Goal: Transaction & Acquisition: Purchase product/service

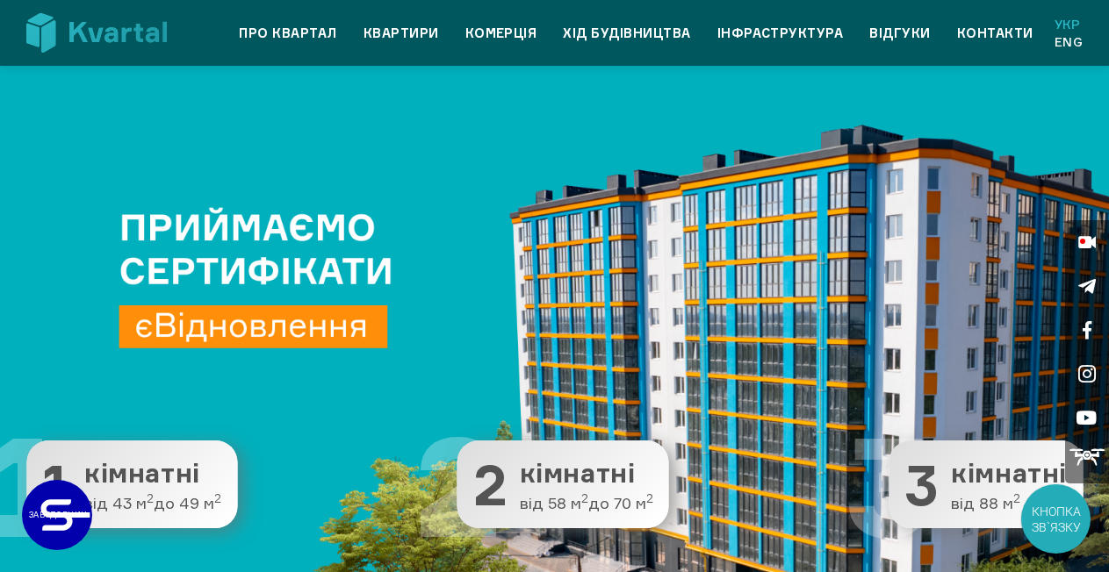
scroll to position [2433, 0]
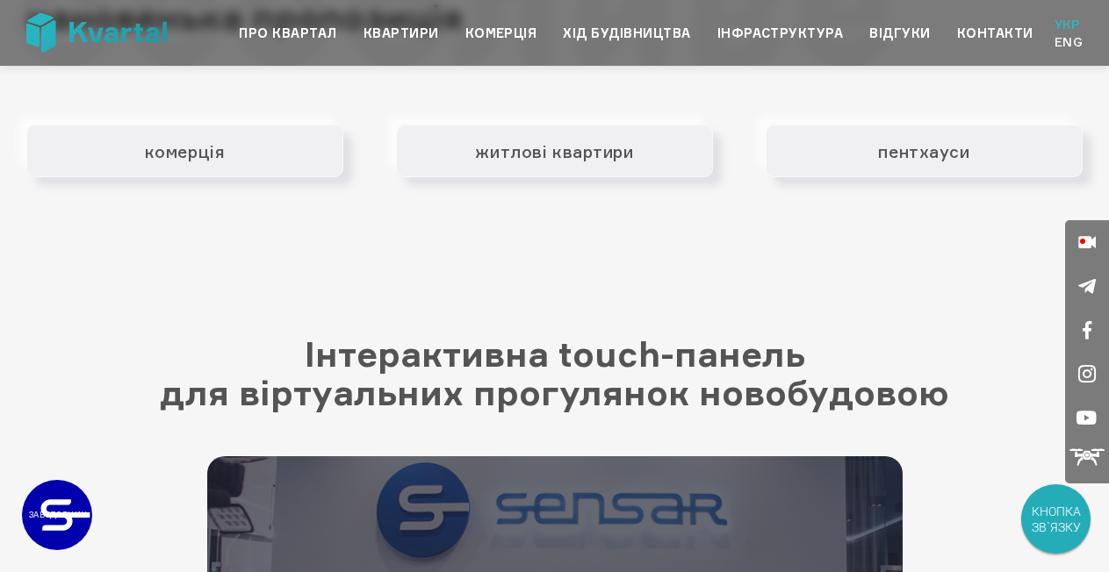
click at [1090, 459] on icon at bounding box center [1086, 457] width 35 height 35
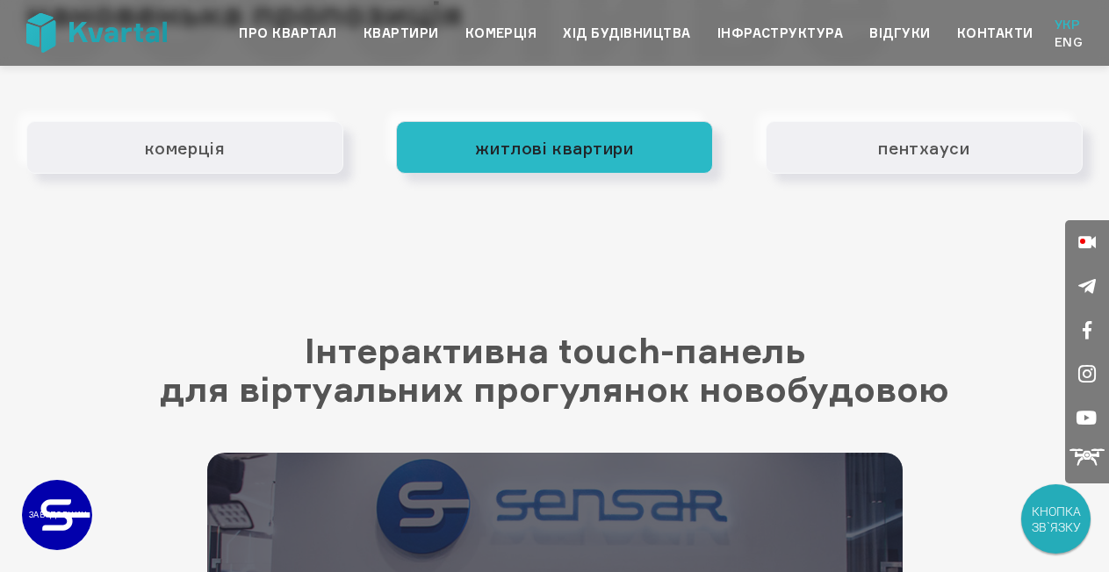
click at [457, 151] on button "житлові квартири" at bounding box center [554, 147] width 317 height 53
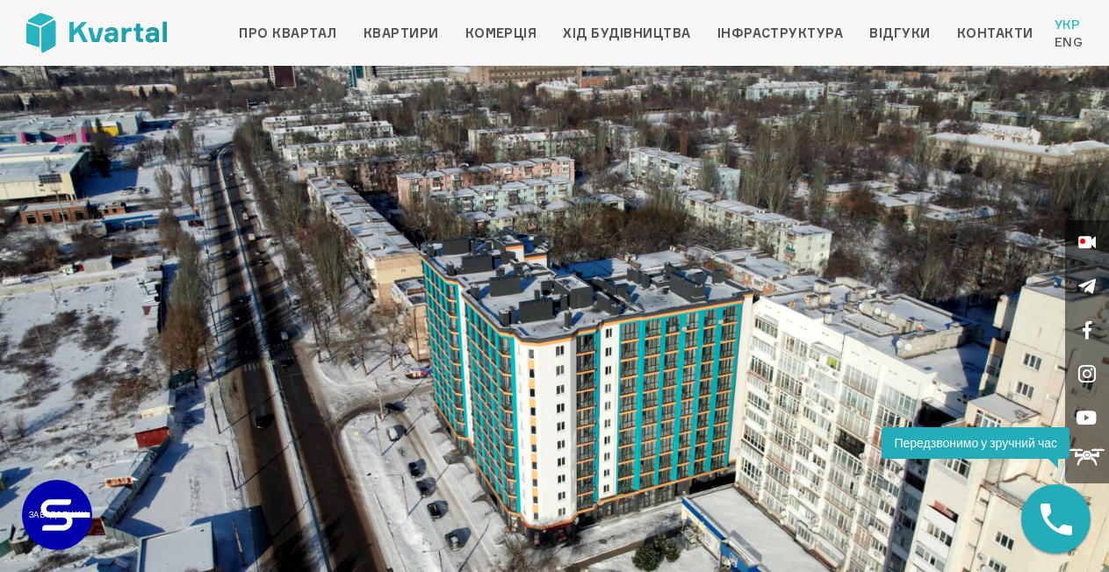
drag, startPoint x: 428, startPoint y: 137, endPoint x: 262, endPoint y: 160, distance: 167.5
click at [262, 160] on div at bounding box center [554, 378] width 1109 height 624
drag, startPoint x: 386, startPoint y: 185, endPoint x: 520, endPoint y: 170, distance: 134.3
click at [520, 170] on img at bounding box center [554, 378] width 1109 height 624
click at [510, 163] on img at bounding box center [554, 378] width 1109 height 624
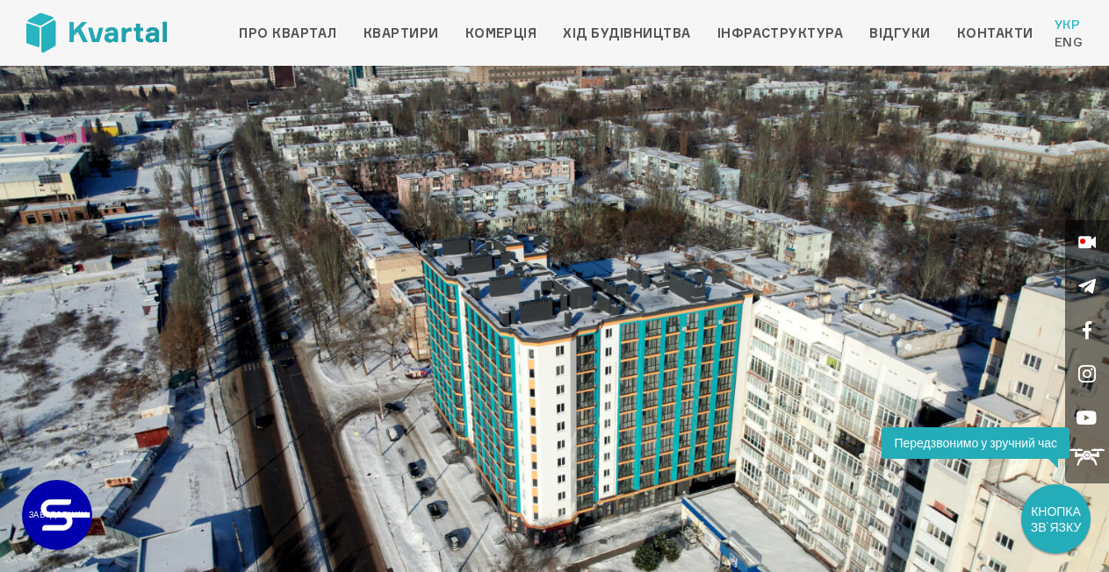
click at [290, 421] on img at bounding box center [554, 378] width 1109 height 624
drag, startPoint x: 226, startPoint y: 412, endPoint x: 494, endPoint y: 399, distance: 268.1
click at [494, 399] on img at bounding box center [554, 378] width 1109 height 624
drag, startPoint x: 784, startPoint y: 284, endPoint x: 502, endPoint y: 277, distance: 281.9
click at [502, 277] on img at bounding box center [554, 378] width 1109 height 624
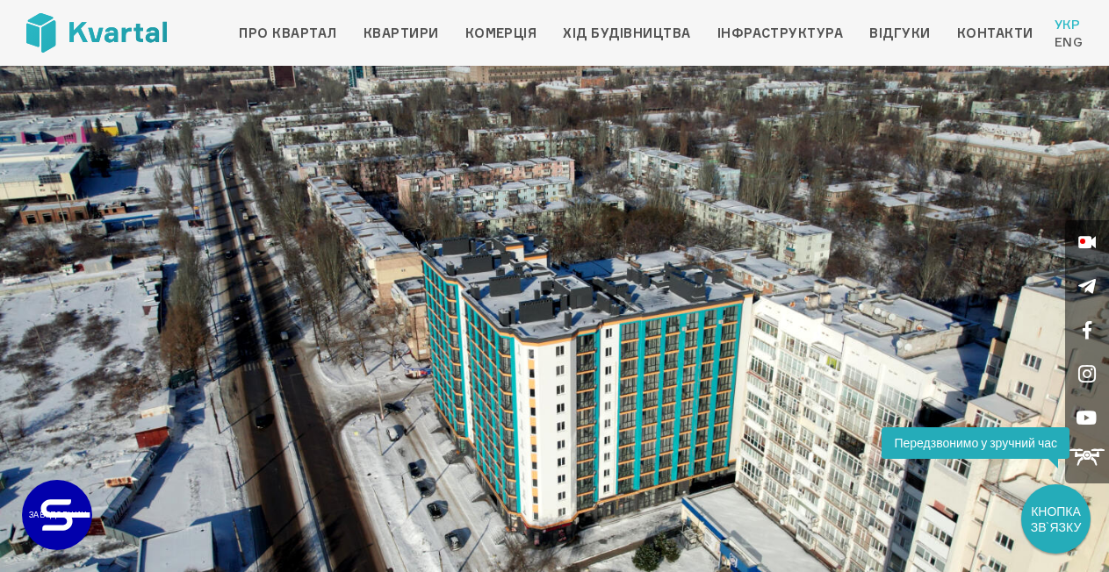
drag, startPoint x: 824, startPoint y: 184, endPoint x: 477, endPoint y: 190, distance: 347.7
click at [457, 184] on img at bounding box center [554, 378] width 1109 height 624
drag, startPoint x: 356, startPoint y: 277, endPoint x: 479, endPoint y: 265, distance: 124.3
click at [579, 265] on img at bounding box center [554, 378] width 1109 height 624
click at [80, 374] on img at bounding box center [554, 378] width 1109 height 624
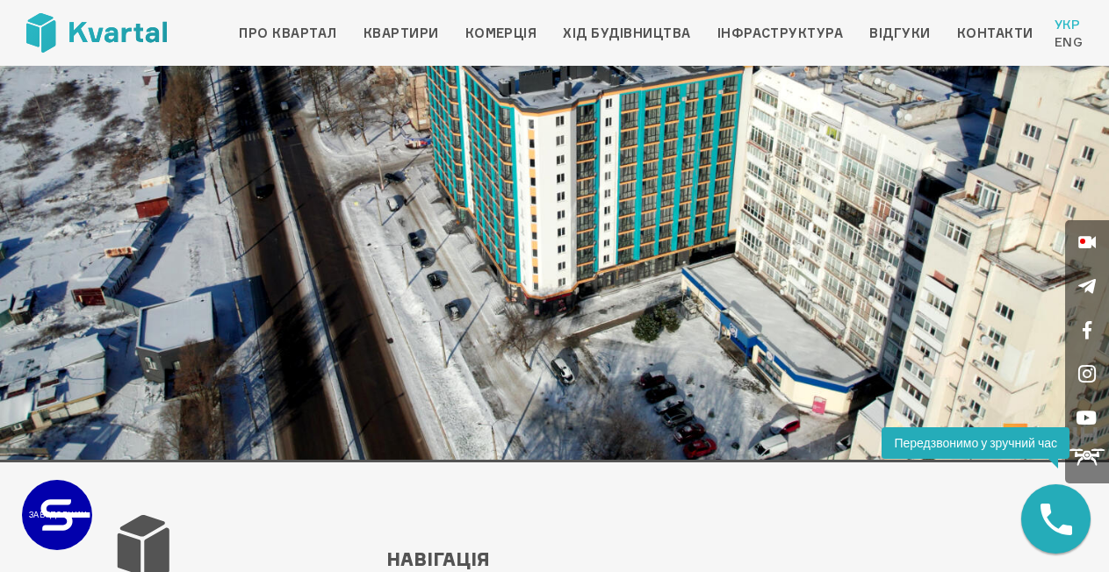
scroll to position [175, 0]
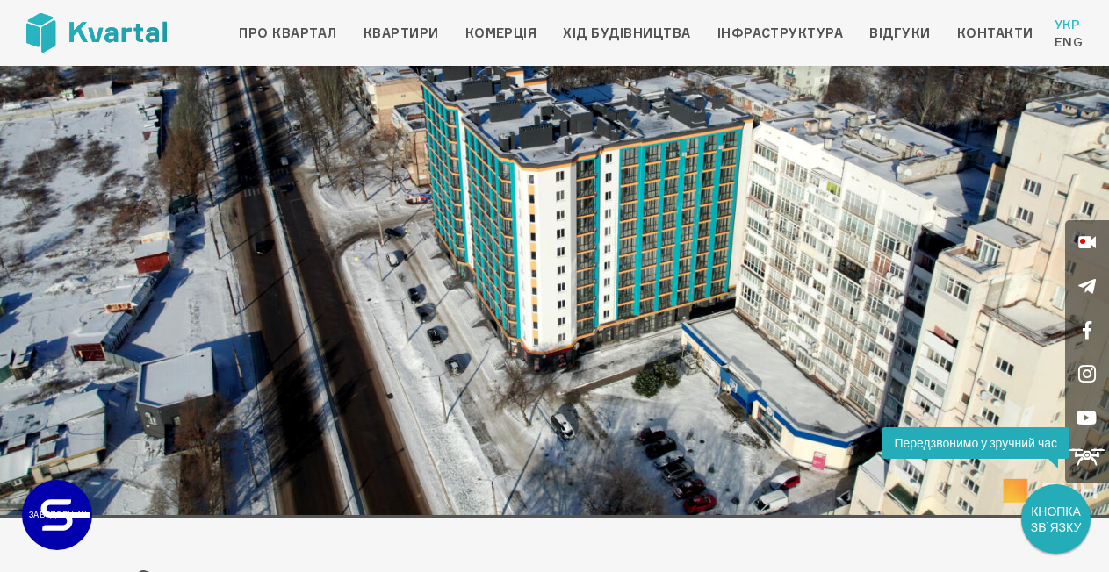
drag, startPoint x: 253, startPoint y: 294, endPoint x: 556, endPoint y: 270, distance: 303.9
click at [556, 270] on img at bounding box center [554, 203] width 1109 height 624
drag, startPoint x: 604, startPoint y: 226, endPoint x: 831, endPoint y: 284, distance: 234.9
click at [831, 284] on img at bounding box center [554, 203] width 1109 height 624
drag, startPoint x: 121, startPoint y: 342, endPoint x: 417, endPoint y: 306, distance: 298.1
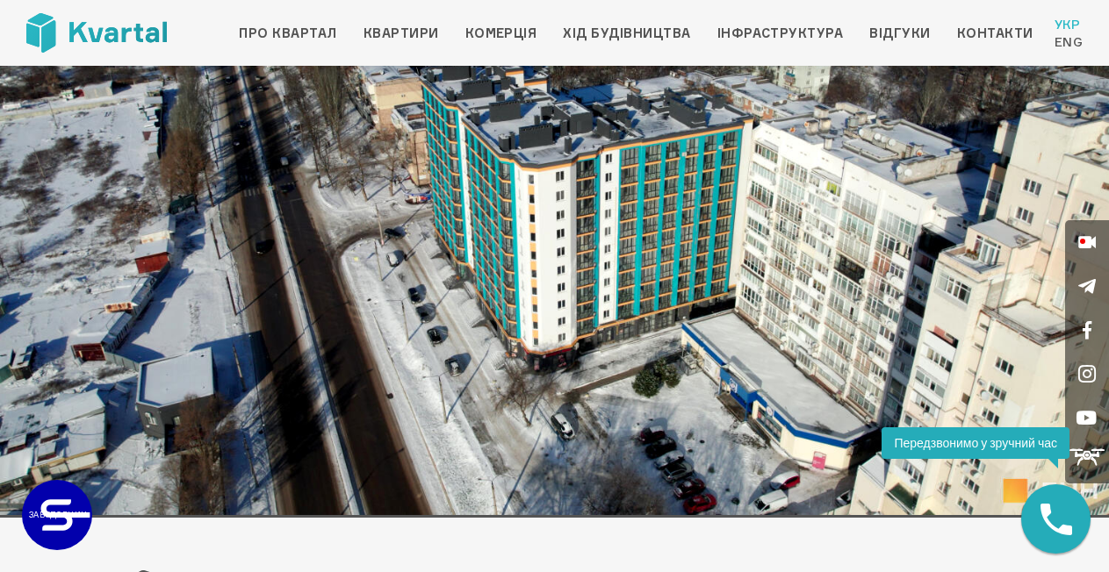
click at [417, 306] on img at bounding box center [554, 203] width 1109 height 624
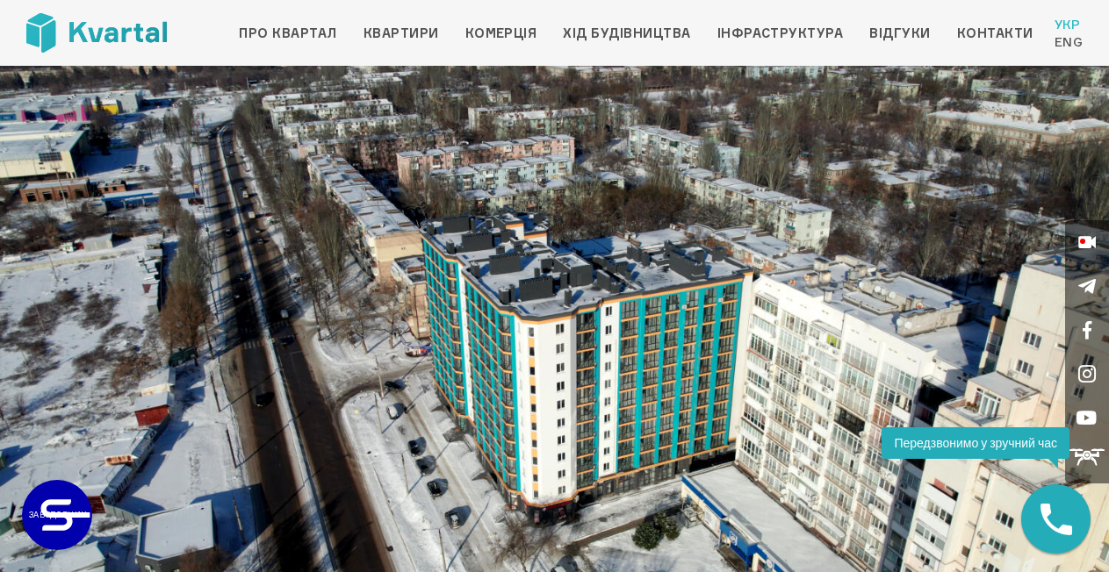
scroll to position [0, 0]
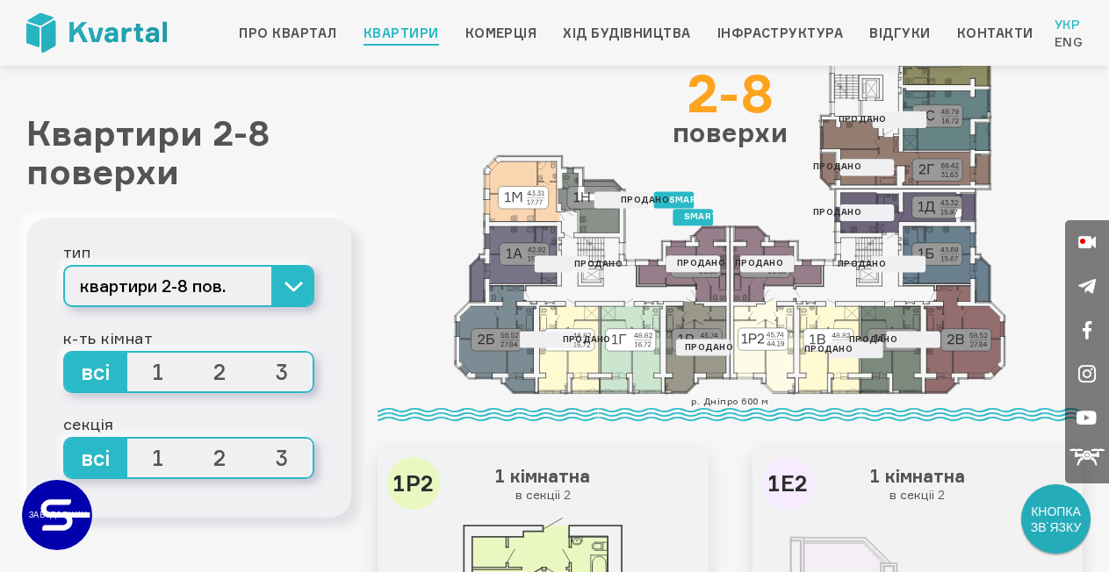
scroll to position [146, 0]
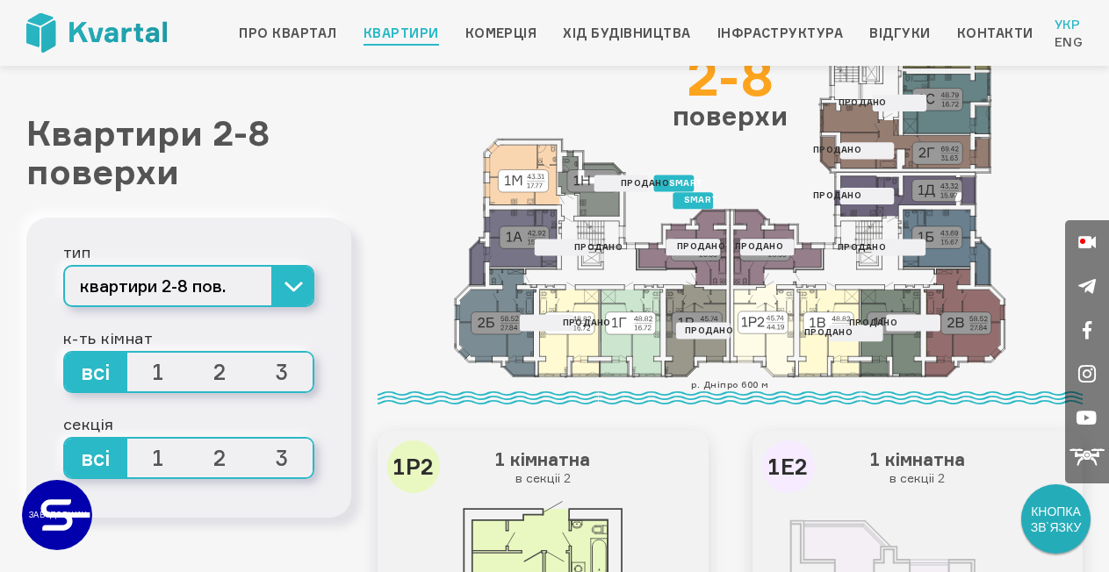
click at [896, 350] on icon at bounding box center [890, 333] width 61 height 87
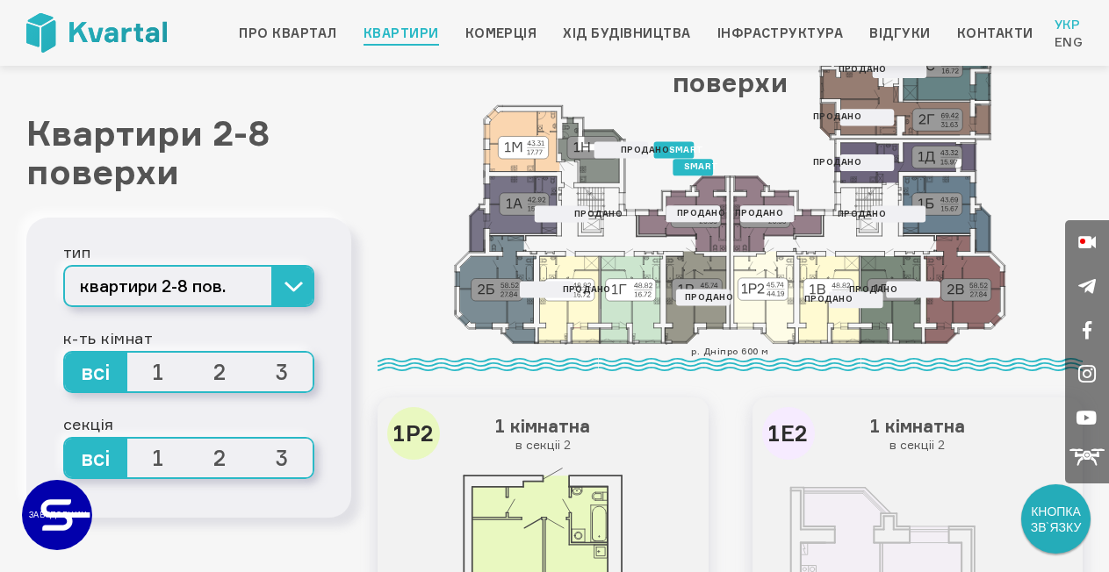
scroll to position [284, 0]
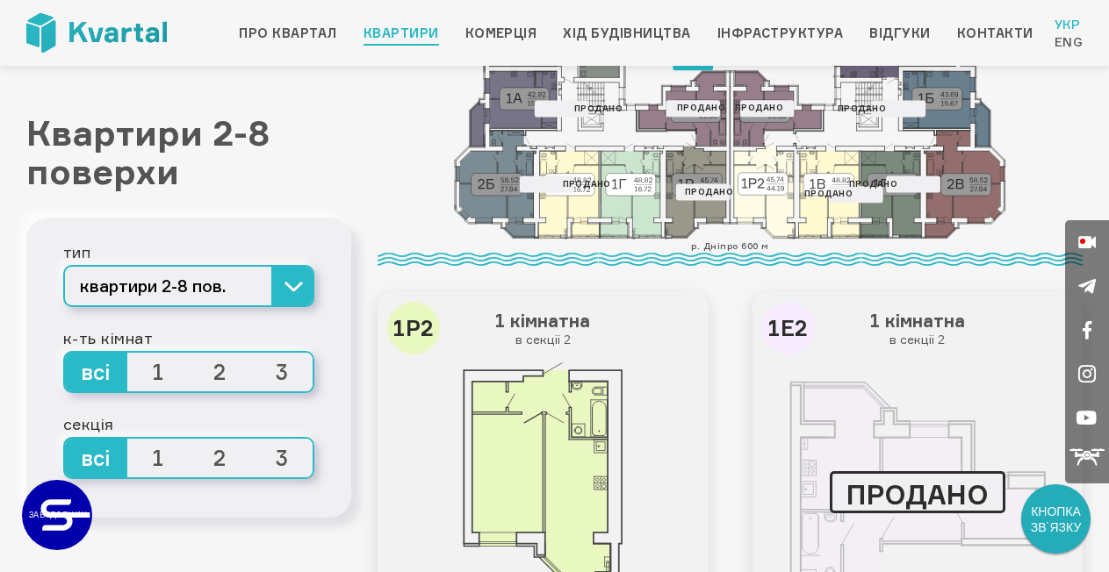
click at [884, 205] on icon at bounding box center [890, 194] width 61 height 87
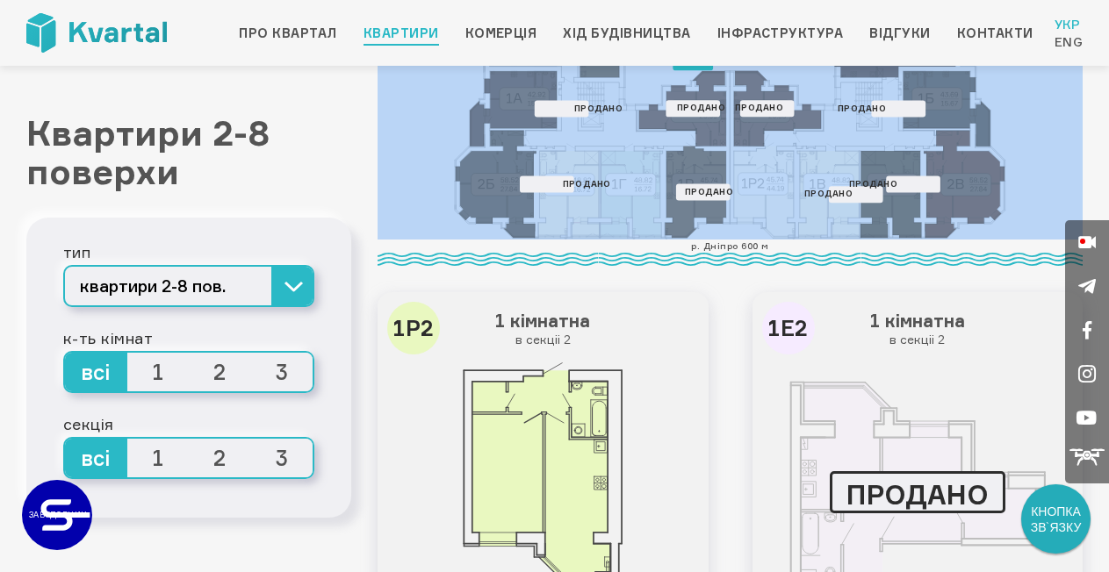
click at [884, 205] on icon at bounding box center [890, 194] width 61 height 87
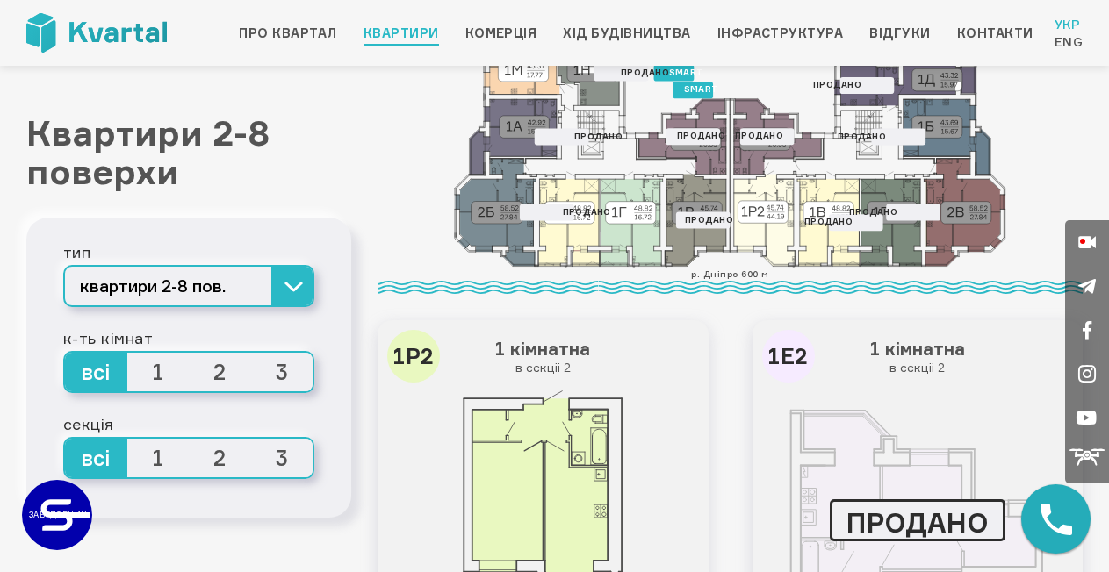
click at [1003, 320] on div "ПРОДАНО 1Е2 1 кімнатна в секціі 2 Загальна площа 35.90 м 2 Житлова площа 14.75 …" at bounding box center [917, 520] width 331 height 400
click at [901, 234] on icon at bounding box center [890, 222] width 61 height 87
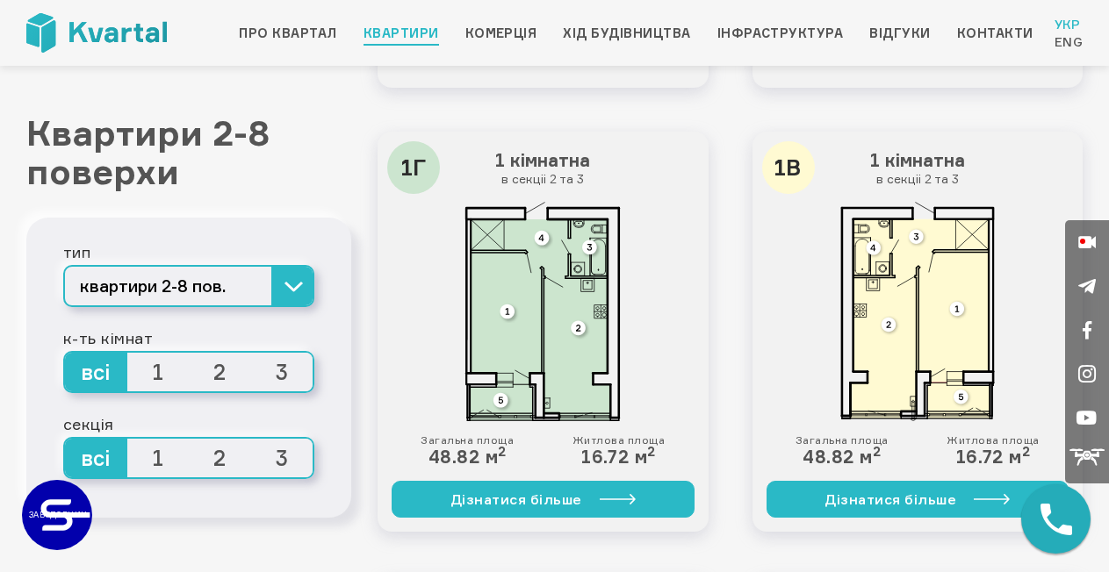
scroll to position [3048, 0]
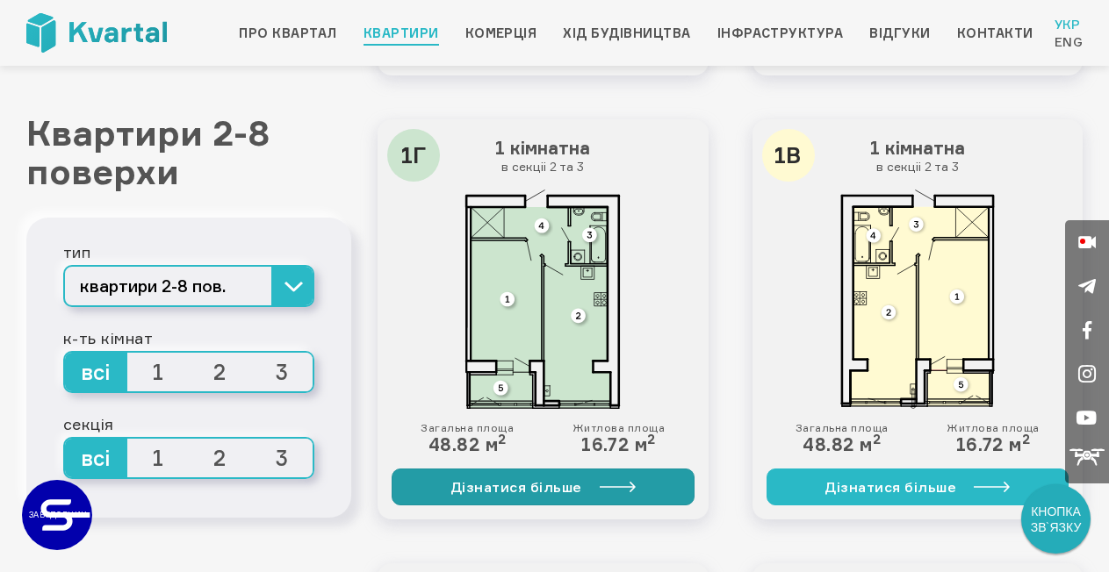
click at [481, 480] on link "Дізнатися більше" at bounding box center [543, 487] width 303 height 37
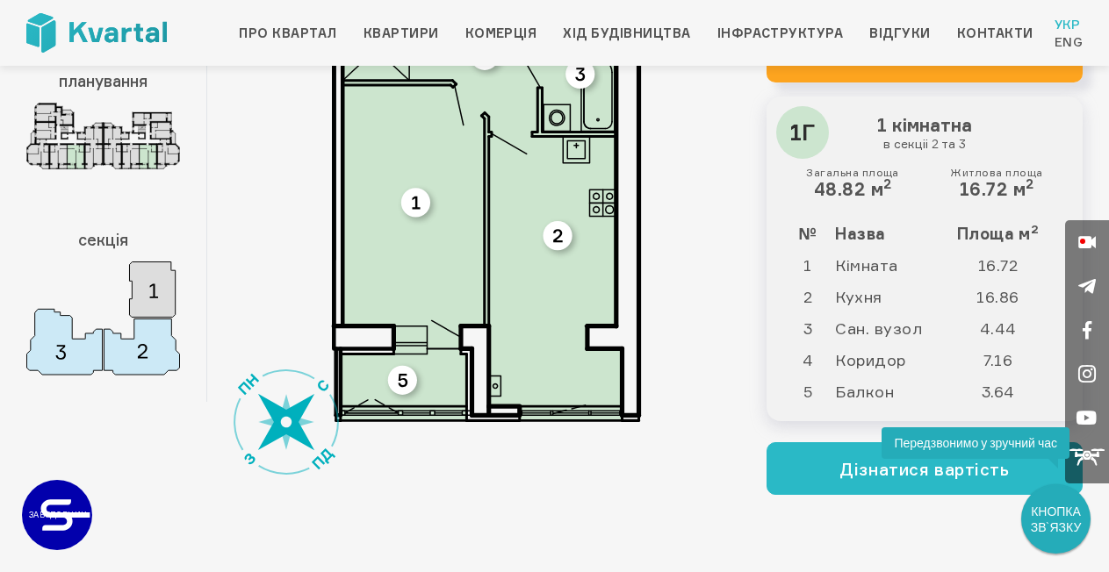
scroll to position [183, 0]
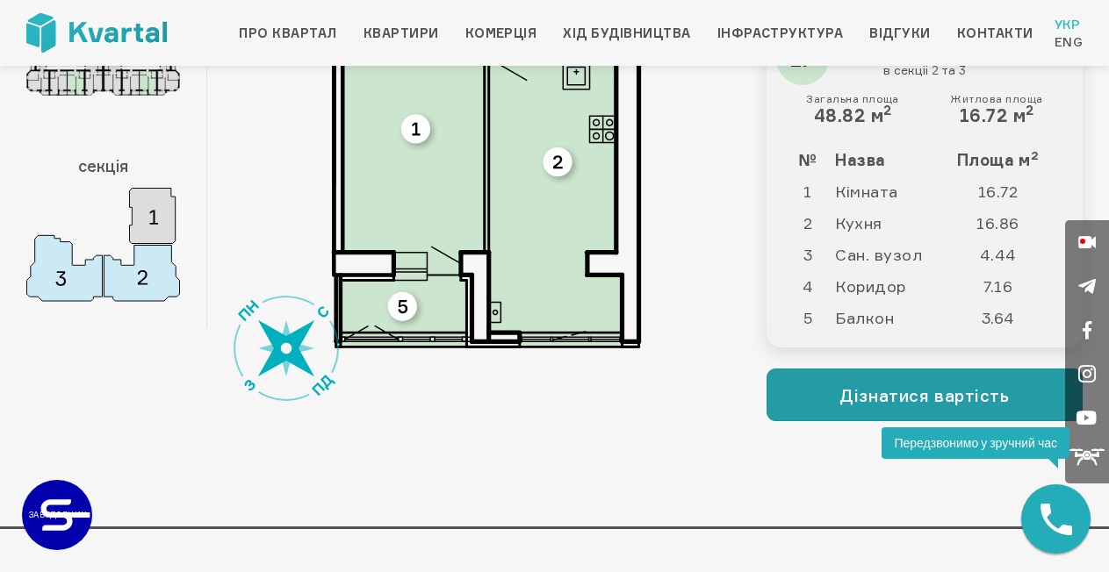
click at [859, 399] on button "Дізнатися вартість" at bounding box center [924, 395] width 316 height 53
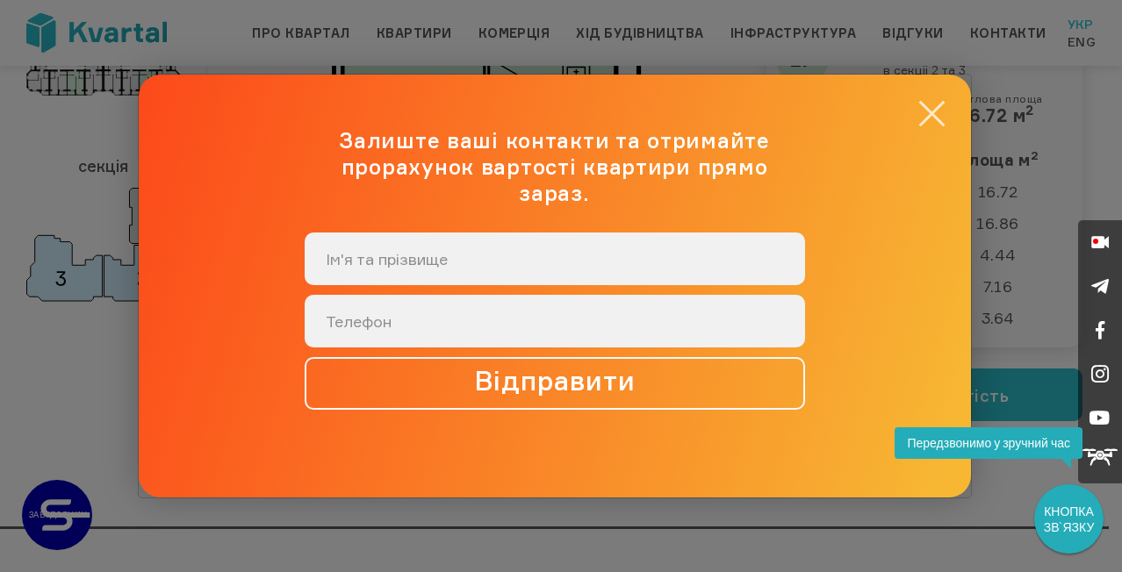
click at [929, 126] on button "×" at bounding box center [932, 114] width 34 height 34
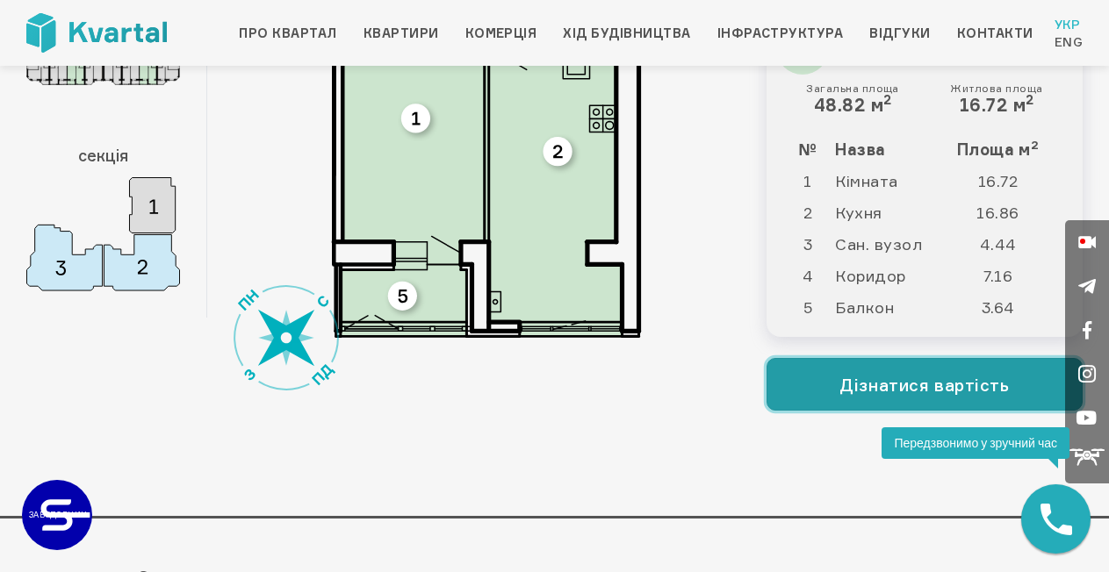
scroll to position [0, 0]
